Goal: Information Seeking & Learning: Learn about a topic

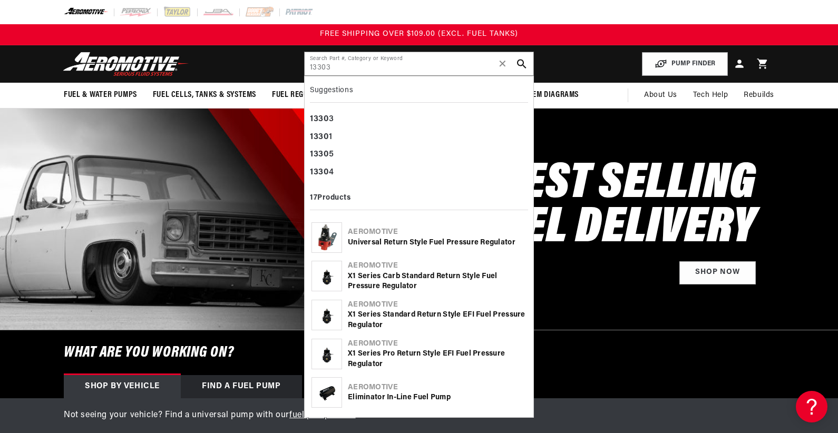
type input "13303"
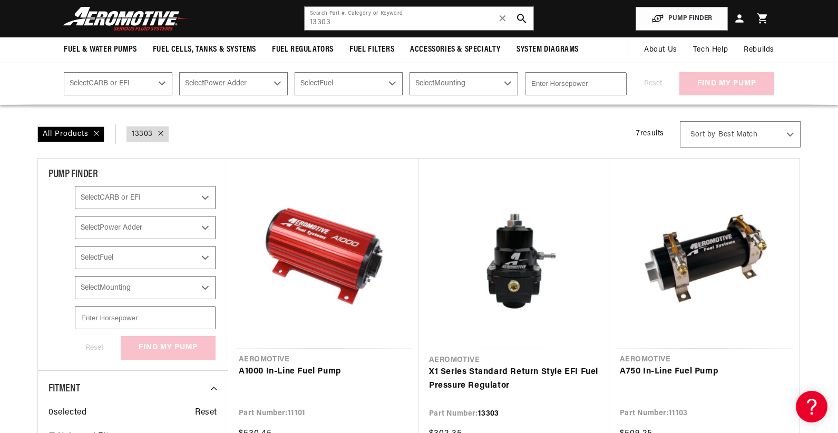
scroll to position [53, 0]
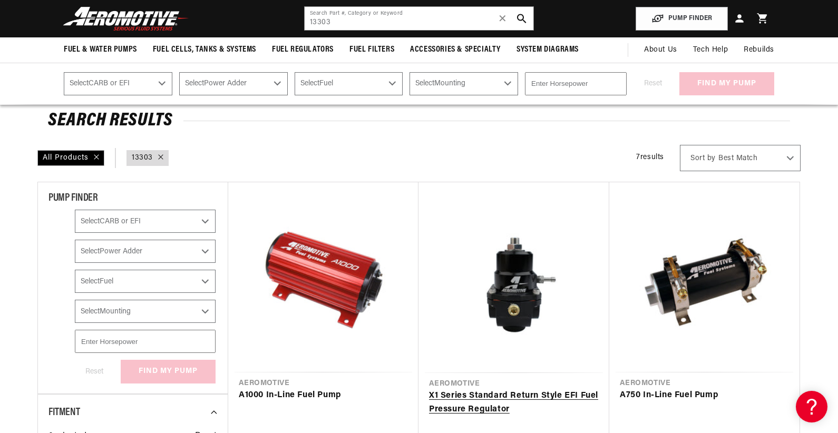
click at [526, 389] on link "X1 Series Standard Return Style EFI Fuel Pressure Regulator" at bounding box center [514, 402] width 170 height 27
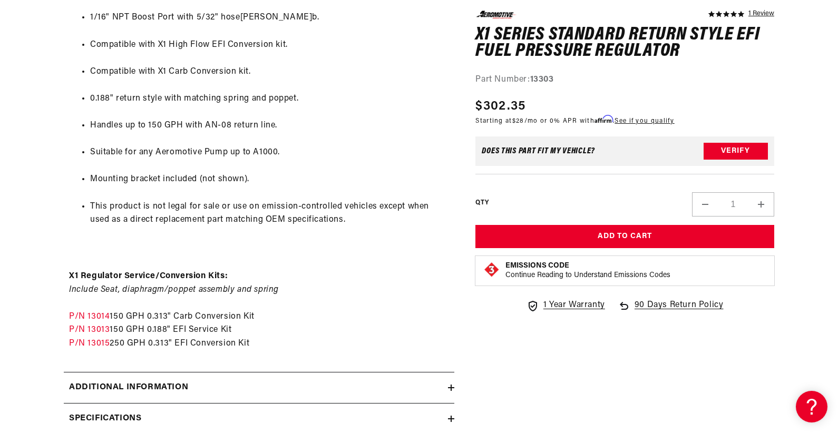
scroll to position [791, 0]
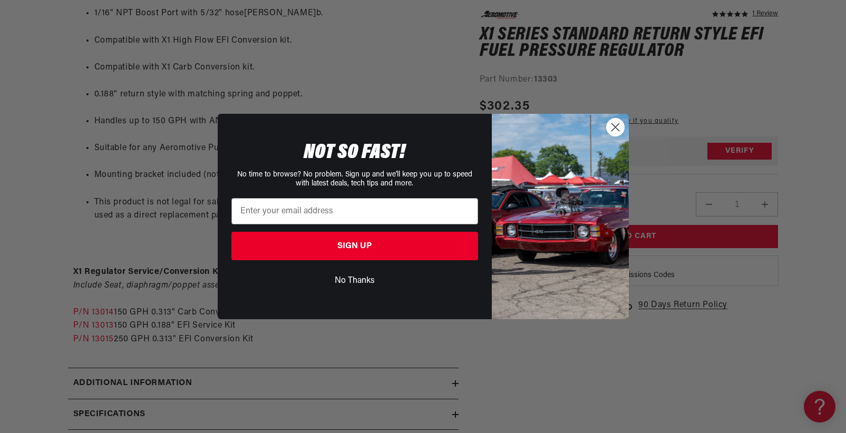
click at [617, 126] on circle "Close dialog" at bounding box center [614, 127] width 17 height 17
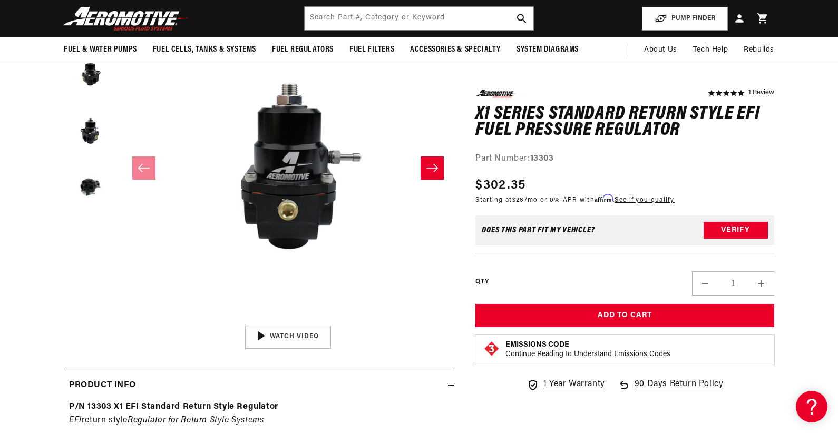
scroll to position [158, 0]
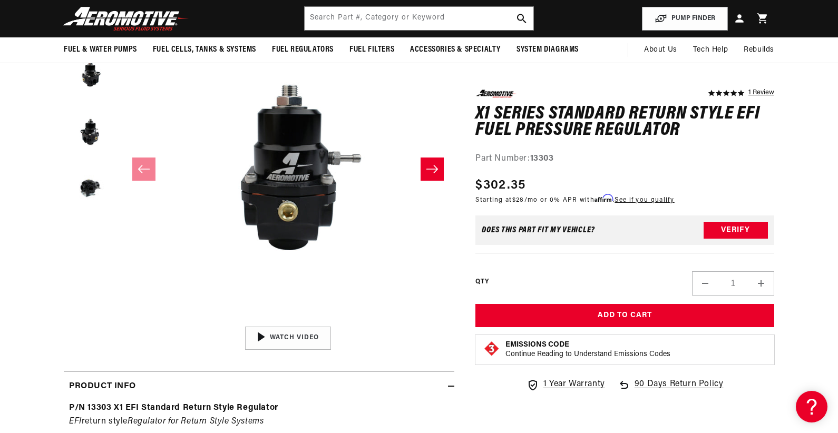
click at [85, 16] on img at bounding box center [126, 18] width 132 height 25
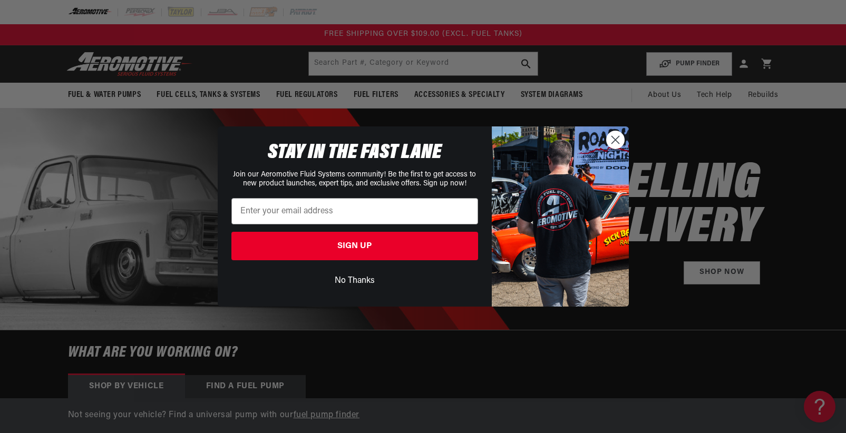
click at [619, 144] on circle "Close dialog" at bounding box center [614, 139] width 17 height 17
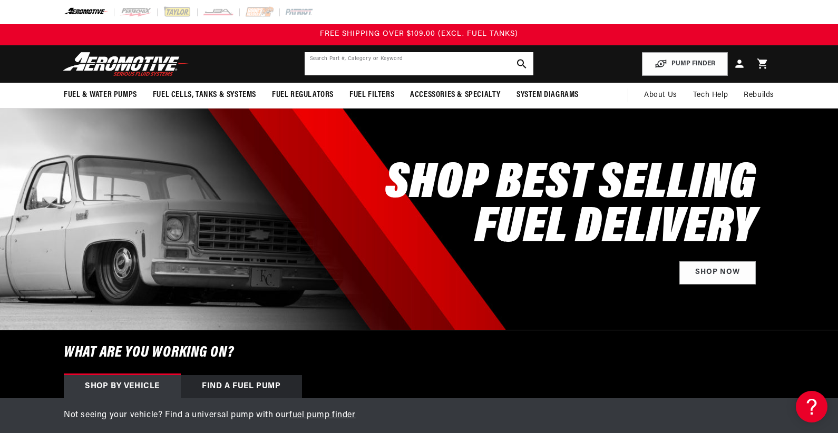
click at [417, 61] on input "text" at bounding box center [419, 63] width 229 height 23
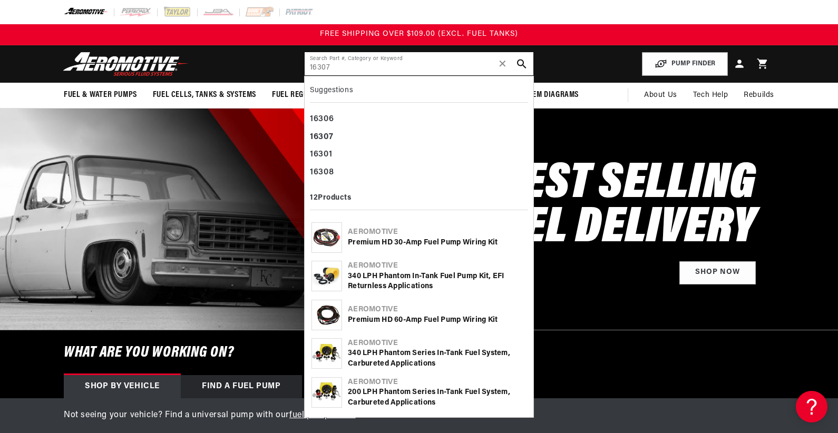
type input "16307"
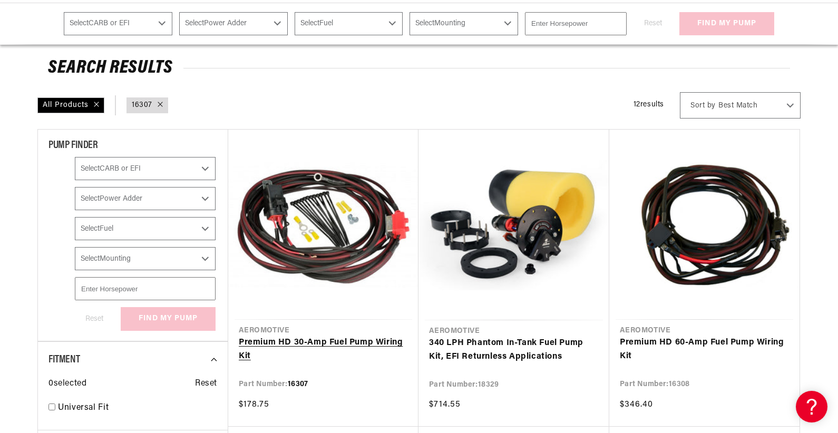
click at [359, 336] on link "Premium HD 30-Amp Fuel Pump Wiring Kit" at bounding box center [323, 349] width 169 height 27
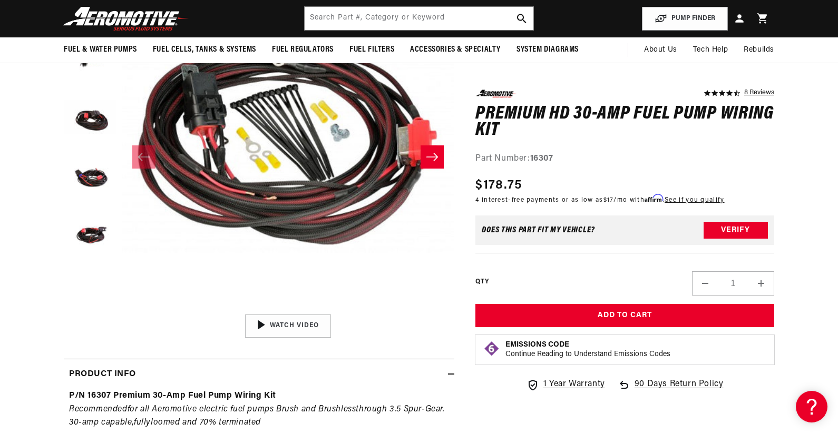
scroll to position [158, 0]
